Goal: Information Seeking & Learning: Learn about a topic

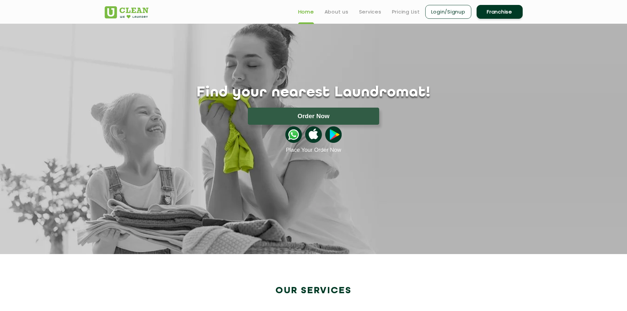
click at [408, 7] on ul "Home About us Services Pricing List Login/Signup Franchise" at bounding box center [408, 11] width 230 height 15
click at [408, 9] on link "Pricing List" at bounding box center [406, 12] width 28 height 8
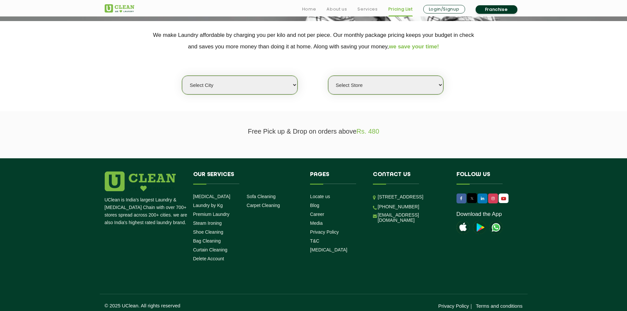
scroll to position [132, 0]
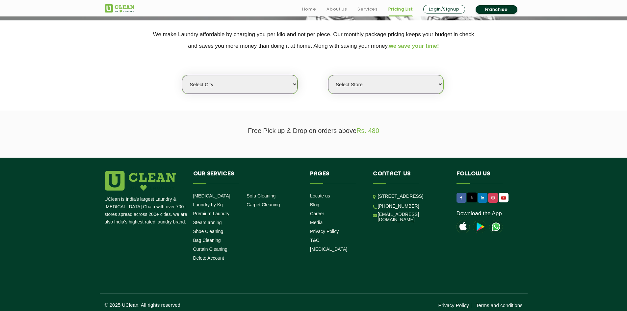
click at [273, 85] on select "Select city [GEOGRAPHIC_DATA] [GEOGRAPHIC_DATA] [GEOGRAPHIC_DATA] [GEOGRAPHIC_D…" at bounding box center [239, 84] width 115 height 19
select select "138"
click at [182, 75] on select "Select city [GEOGRAPHIC_DATA] [GEOGRAPHIC_DATA] [GEOGRAPHIC_DATA] [GEOGRAPHIC_D…" at bounding box center [239, 84] width 115 height 19
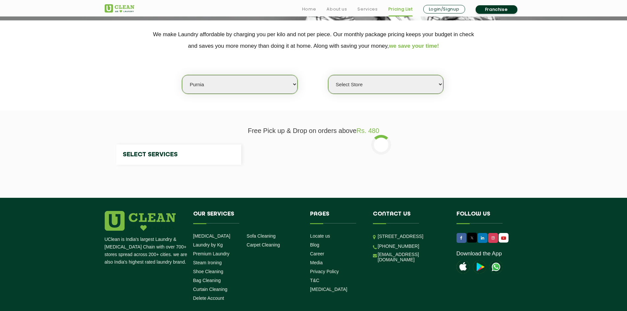
select select "0"
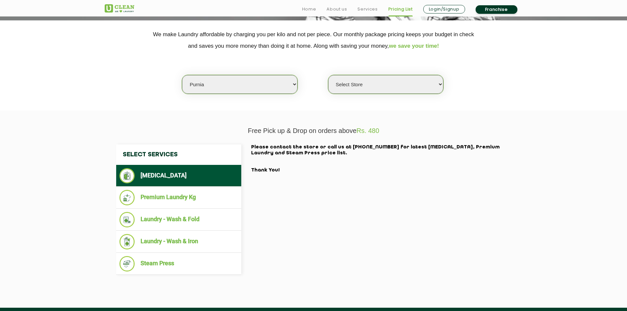
drag, startPoint x: 212, startPoint y: 85, endPoint x: 212, endPoint y: 93, distance: 8.6
click at [212, 85] on select "Select city [GEOGRAPHIC_DATA] [GEOGRAPHIC_DATA] [GEOGRAPHIC_DATA] [GEOGRAPHIC_D…" at bounding box center [239, 84] width 115 height 19
select select "4"
click at [182, 75] on select "Select city [GEOGRAPHIC_DATA] [GEOGRAPHIC_DATA] [GEOGRAPHIC_DATA] [GEOGRAPHIC_D…" at bounding box center [239, 84] width 115 height 19
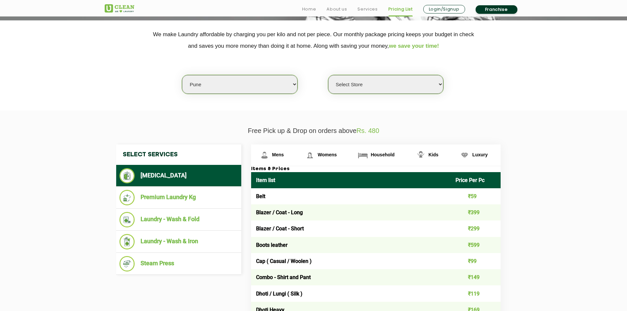
click at [363, 85] on select "Select Store [GEOGRAPHIC_DATA] [GEOGRAPHIC_DATA] [GEOGRAPHIC_DATA] [GEOGRAPHIC_…" at bounding box center [385, 84] width 115 height 19
select select "222"
click at [328, 75] on select "Select Store [GEOGRAPHIC_DATA] [GEOGRAPHIC_DATA] [GEOGRAPHIC_DATA] [GEOGRAPHIC_…" at bounding box center [385, 84] width 115 height 19
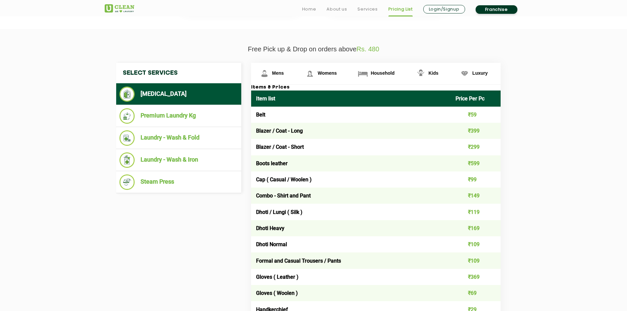
scroll to position [230, 0]
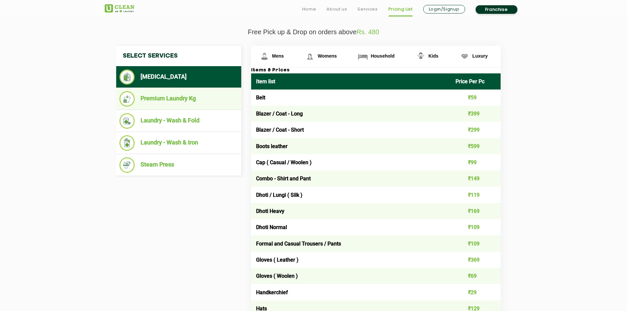
click at [237, 95] on li "Premium Laundry Kg" at bounding box center [178, 98] width 118 height 15
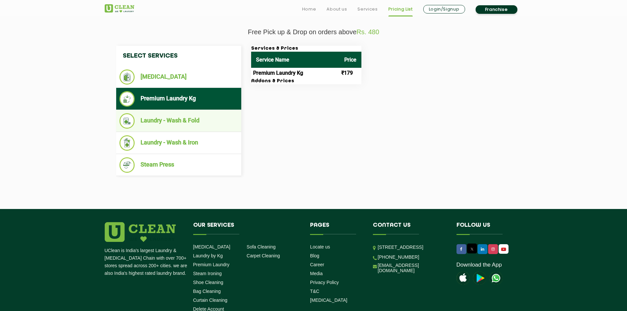
click at [226, 120] on li "Laundry - Wash & Fold" at bounding box center [178, 120] width 118 height 15
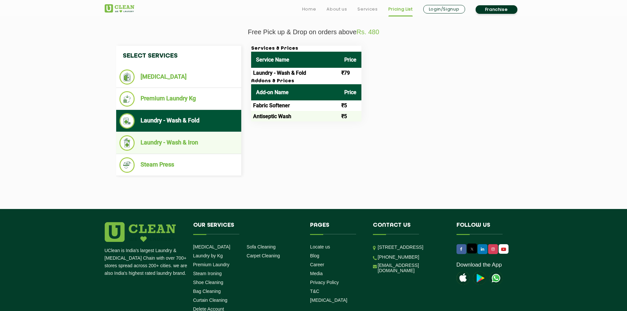
click at [220, 141] on li "Laundry - Wash & Iron" at bounding box center [178, 142] width 118 height 15
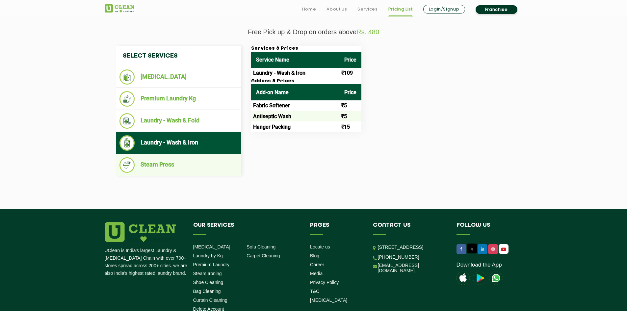
click at [212, 157] on ul "Steam Press" at bounding box center [178, 165] width 125 height 22
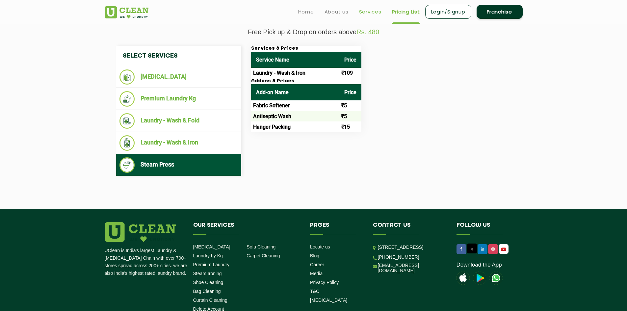
click at [368, 14] on link "Services" at bounding box center [370, 12] width 22 height 8
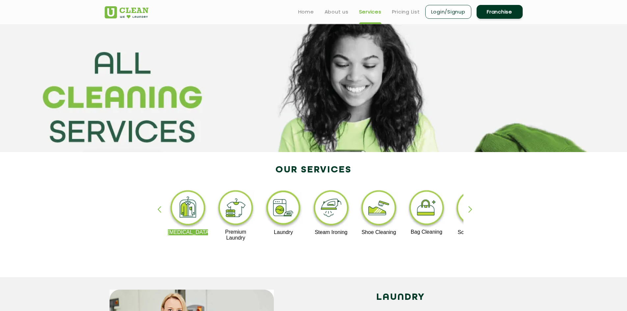
click at [468, 213] on div "[MEDICAL_DATA] Premium Laundry Laundry Steam Ironing Shoe Cleaning Bag Cleaning…" at bounding box center [314, 218] width 428 height 118
click at [469, 211] on div "button" at bounding box center [473, 215] width 10 height 18
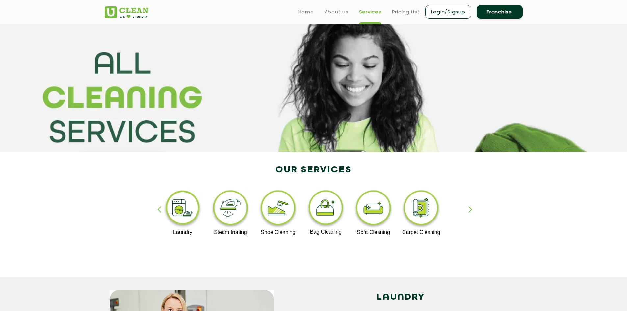
click at [469, 211] on div "button" at bounding box center [473, 215] width 10 height 18
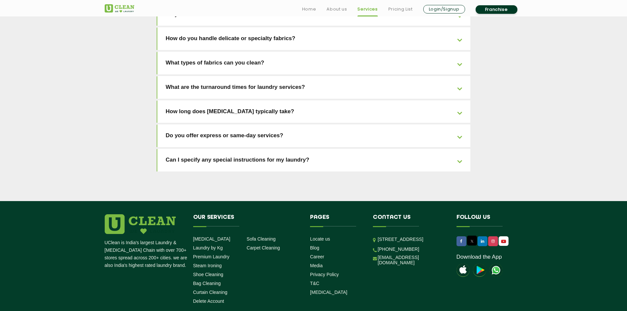
scroll to position [1448, 0]
click at [204, 245] on link "Laundry by Kg" at bounding box center [208, 247] width 30 height 5
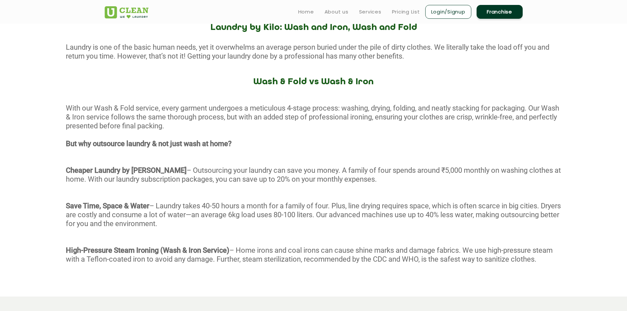
scroll to position [197, 0]
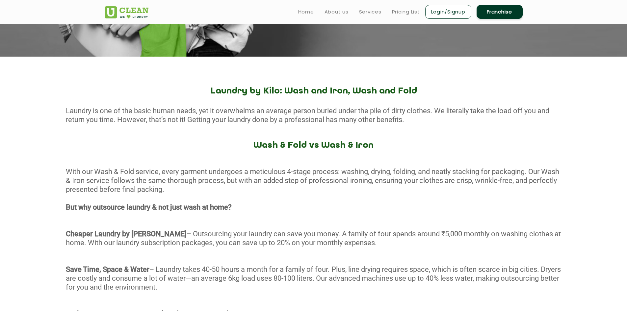
click at [515, 12] on link "Franchise" at bounding box center [499, 12] width 46 height 14
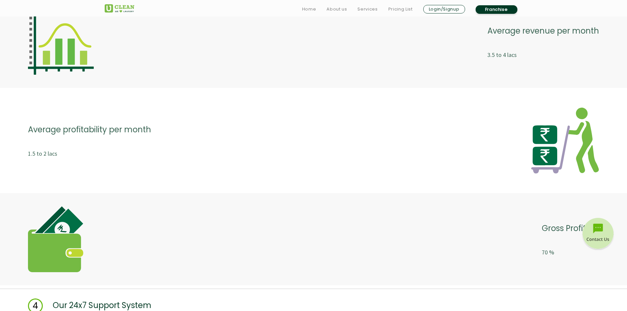
scroll to position [1514, 0]
